Goal: Check status: Check status

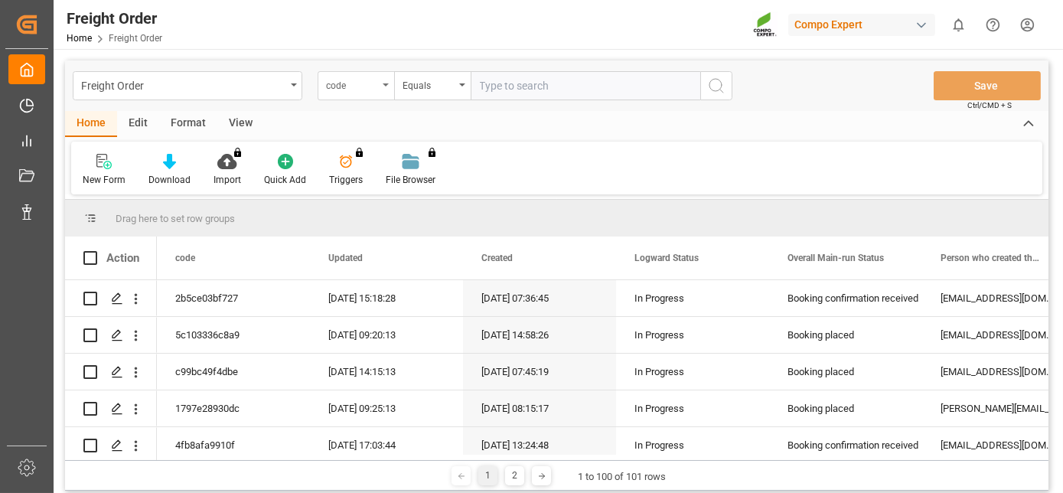
click at [392, 87] on div "code" at bounding box center [356, 85] width 77 height 29
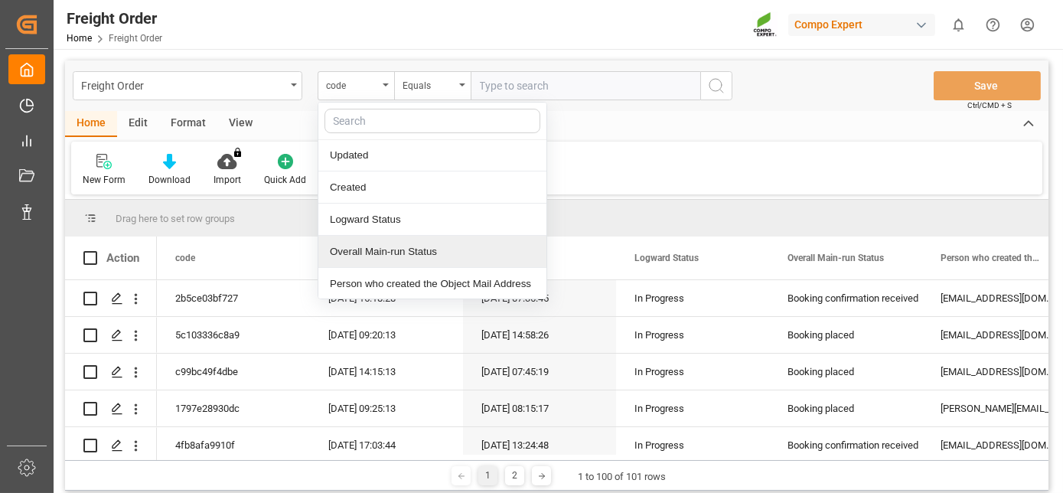
scroll to position [65, 0]
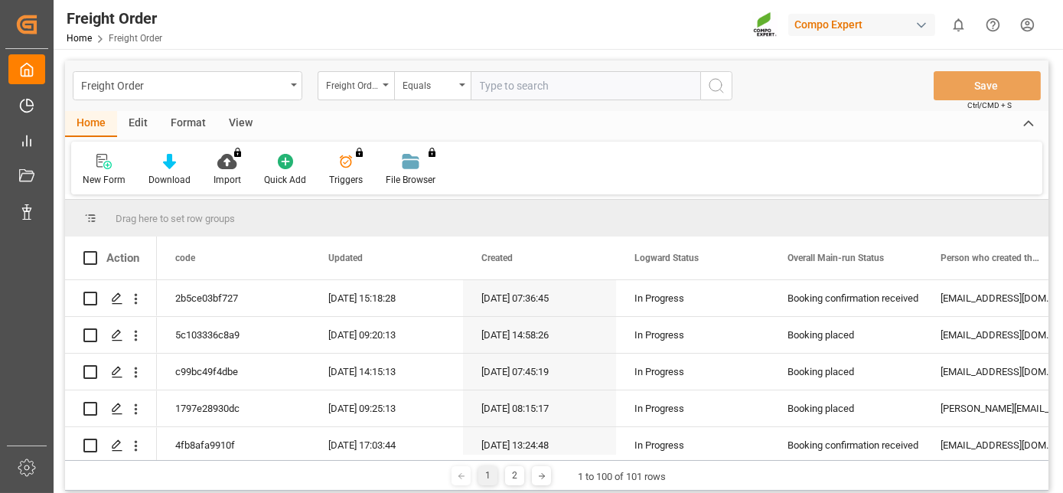
click at [536, 93] on input "text" at bounding box center [586, 85] width 230 height 29
paste input "6200000023"
type input "6200000023"
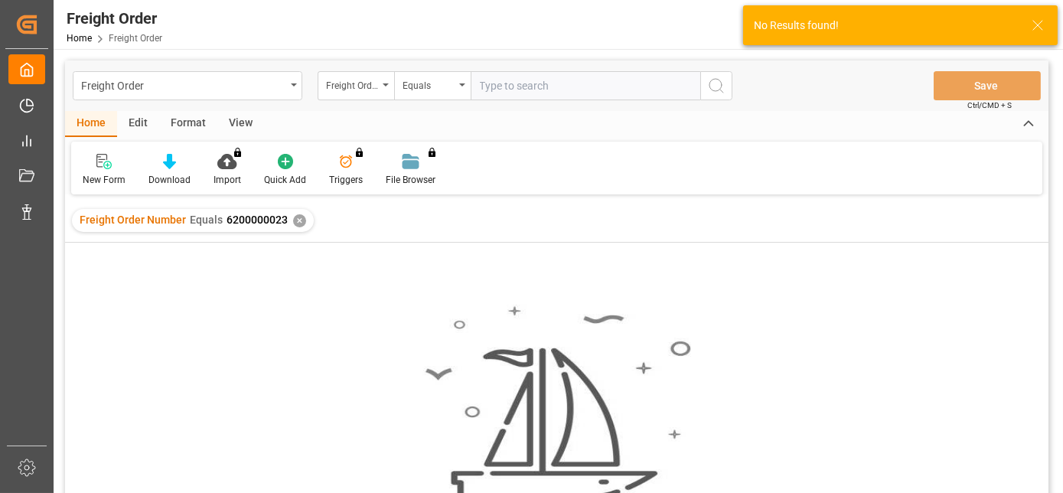
click at [294, 219] on div "✕" at bounding box center [299, 220] width 13 height 13
